Goal: Task Accomplishment & Management: Use online tool/utility

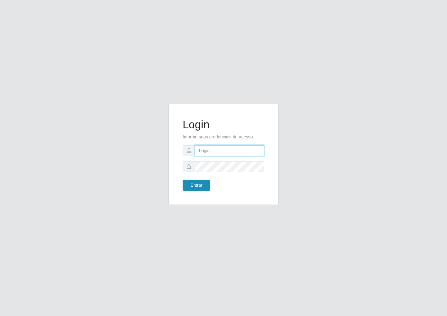
type input "janaina@iwof"
click at [201, 186] on button "Entrar" at bounding box center [197, 185] width 28 height 11
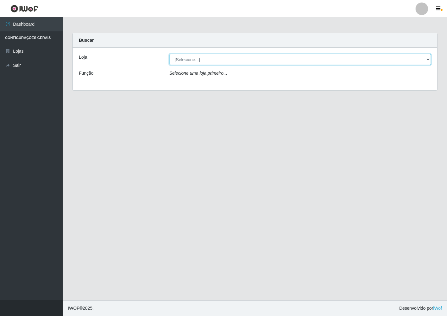
click at [428, 61] on select "[Selecione...] Minimercado Filezão" at bounding box center [300, 59] width 262 height 11
select select "204"
click at [169, 54] on select "[Selecione...] Minimercado Filezão" at bounding box center [300, 59] width 262 height 11
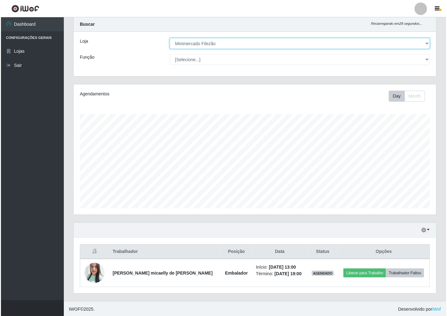
scroll to position [17, 0]
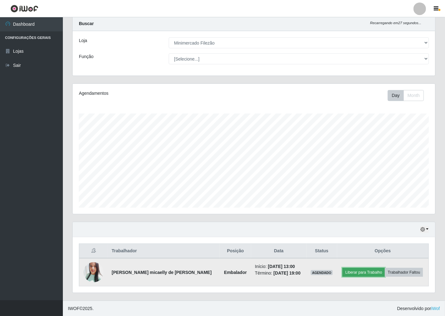
click at [370, 274] on button "Liberar para Trabalho" at bounding box center [363, 272] width 42 height 9
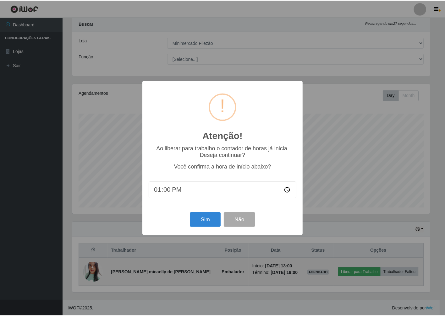
scroll to position [130, 359]
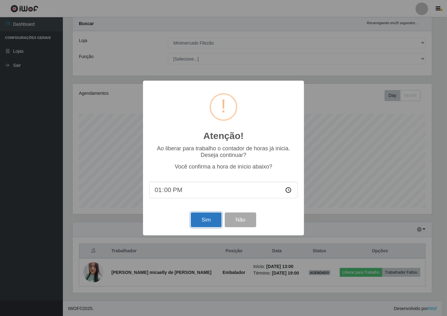
click at [211, 224] on button "Sim" at bounding box center [206, 220] width 30 height 15
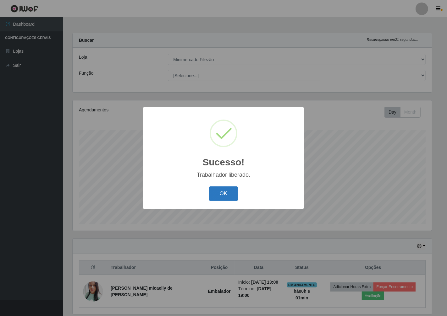
click at [216, 198] on button "OK" at bounding box center [223, 194] width 29 height 15
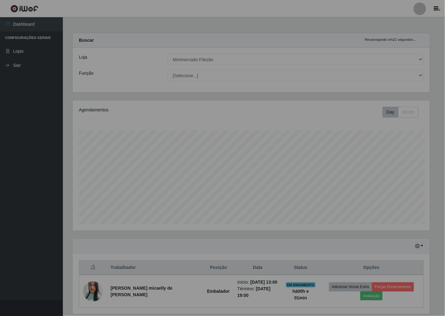
scroll to position [130, 363]
